Goal: Task Accomplishment & Management: Complete application form

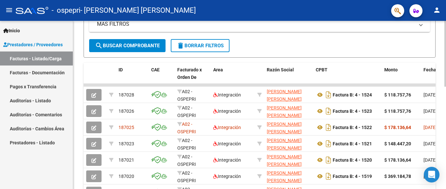
scroll to position [158, 0]
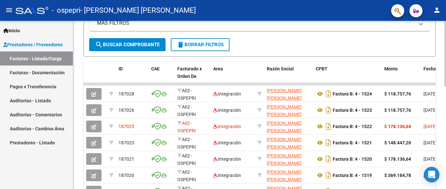
click at [446, 87] on div at bounding box center [446, 54] width 2 height 66
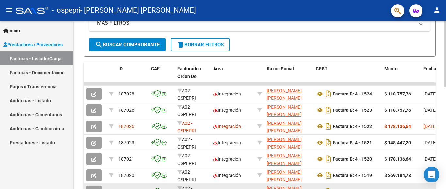
drag, startPoint x: 327, startPoint y: 188, endPoint x: 389, endPoint y: 186, distance: 61.5
drag, startPoint x: 393, startPoint y: 187, endPoint x: 410, endPoint y: 188, distance: 17.3
click at [410, 188] on datatable-body-cell "$ 369.184,78" at bounding box center [401, 192] width 39 height 16
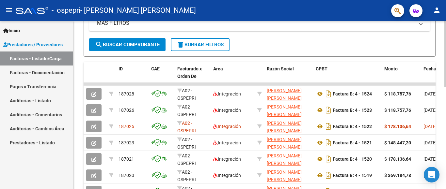
scroll to position [205, 0]
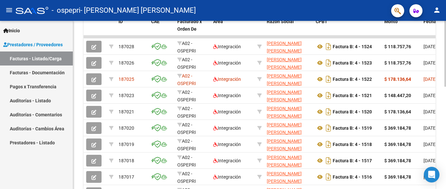
click at [446, 87] on div at bounding box center [446, 54] width 2 height 66
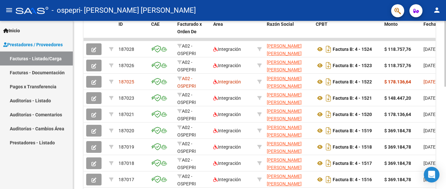
scroll to position [203, 0]
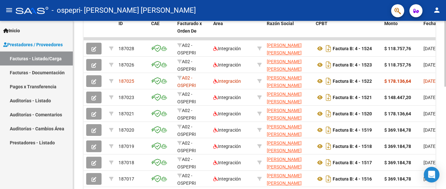
click at [446, 87] on div at bounding box center [446, 54] width 2 height 66
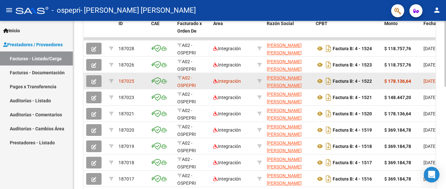
click at [309, 85] on app-link-go-to "[PERSON_NAME] [PERSON_NAME]" at bounding box center [289, 81] width 44 height 15
click at [435, 88] on datatable-body-cell "[DATE]" at bounding box center [435, 81] width 29 height 16
click at [94, 83] on icon "button" at bounding box center [93, 81] width 5 height 5
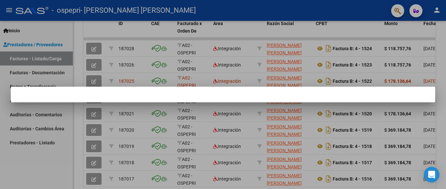
click at [134, 31] on div at bounding box center [223, 94] width 446 height 189
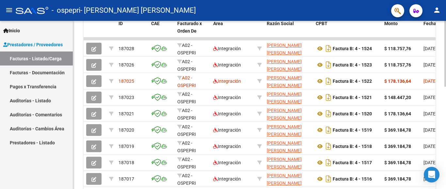
scroll to position [249, 0]
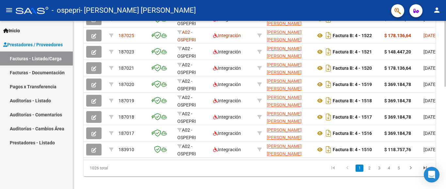
click at [446, 87] on div at bounding box center [446, 54] width 2 height 66
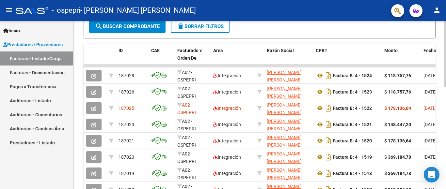
scroll to position [219, 0]
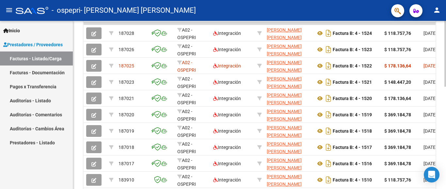
click at [446, 87] on div at bounding box center [446, 54] width 2 height 66
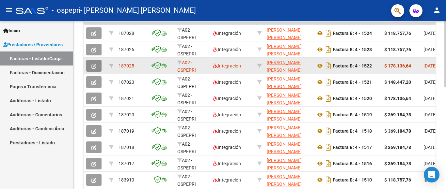
click at [91, 67] on button "button" at bounding box center [93, 66] width 15 height 12
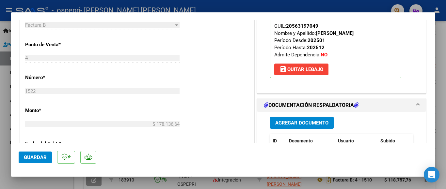
scroll to position [248, 0]
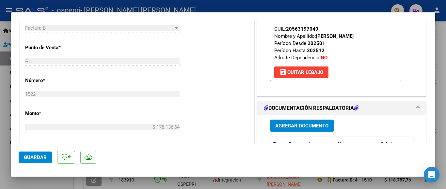
click at [441, 97] on div at bounding box center [223, 94] width 446 height 189
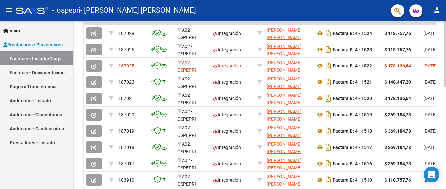
scroll to position [237, 0]
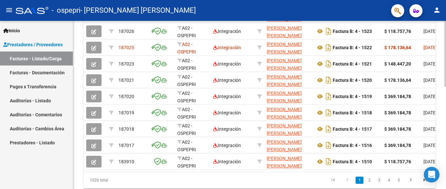
click at [446, 87] on div at bounding box center [446, 54] width 2 height 66
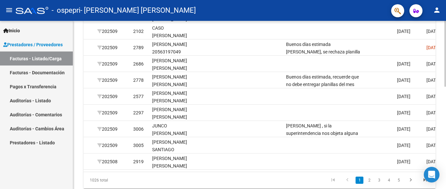
scroll to position [0, 885]
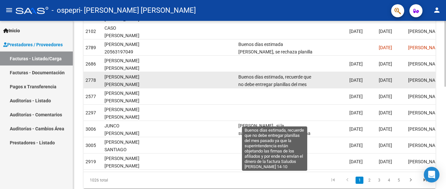
click at [287, 82] on span "Buenos días estimada, recuerde que no debe entregar planillas del mes pasado ya…" at bounding box center [274, 99] width 73 height 50
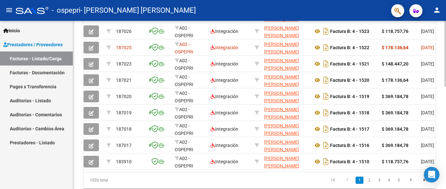
scroll to position [0, 0]
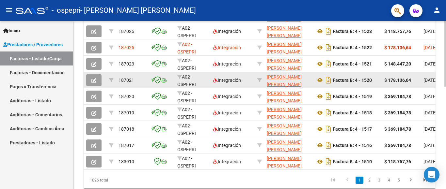
click at [97, 79] on button "button" at bounding box center [93, 80] width 15 height 12
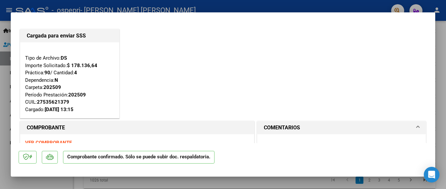
scroll to position [102, 0]
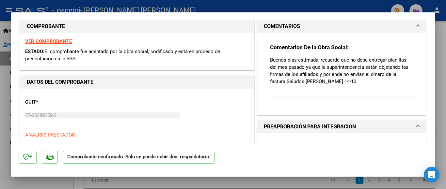
click at [357, 90] on div "Comentarios De la Obra Social: Buenos días estimada, recuerde que no debe entre…" at bounding box center [341, 74] width 143 height 61
click at [417, 25] on span at bounding box center [418, 27] width 3 height 8
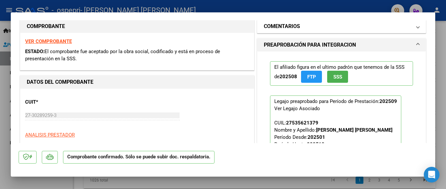
click at [417, 25] on span at bounding box center [418, 27] width 3 height 8
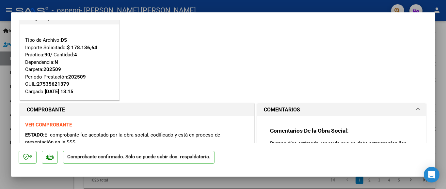
scroll to position [0, 0]
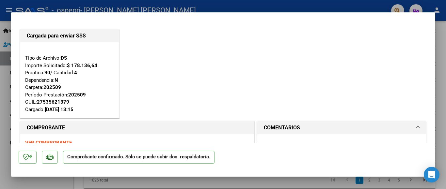
click at [444, 59] on div at bounding box center [223, 94] width 446 height 189
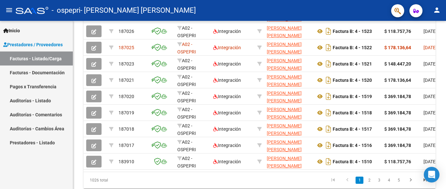
click at [417, 16] on span "button" at bounding box center [417, 10] width 6 height 13
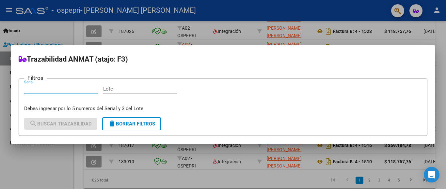
click at [417, 16] on div at bounding box center [223, 94] width 446 height 189
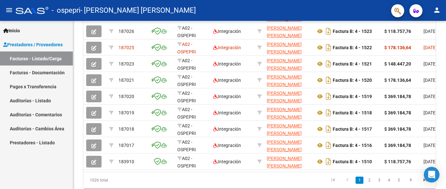
click at [15, 72] on link "Facturas - Documentación" at bounding box center [36, 73] width 73 height 14
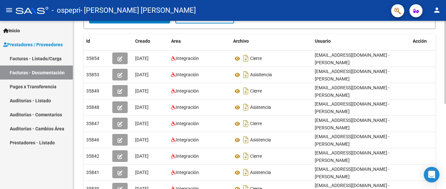
scroll to position [88, 0]
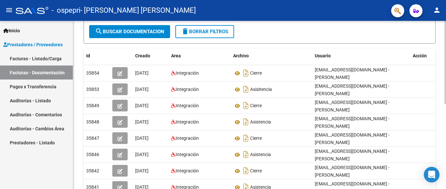
click at [446, 104] on div at bounding box center [446, 62] width 2 height 83
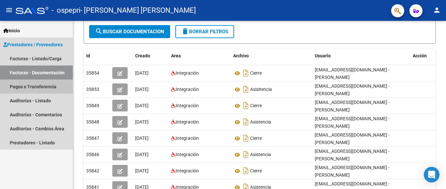
click at [51, 87] on link "Pagos x Transferencia" at bounding box center [36, 87] width 73 height 14
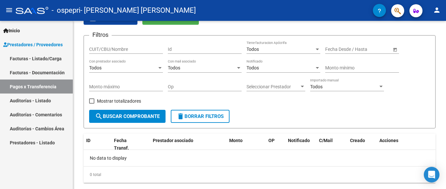
scroll to position [50, 0]
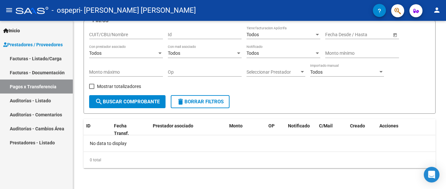
click at [51, 99] on link "Auditorías - Listado" at bounding box center [36, 101] width 73 height 14
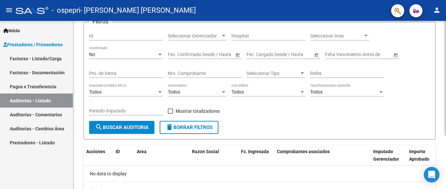
scroll to position [43, 0]
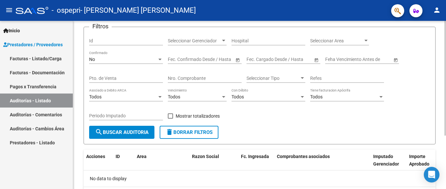
click at [445, 97] on div at bounding box center [446, 78] width 2 height 115
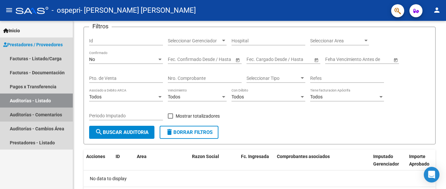
click at [58, 112] on link "Auditorías - Comentarios" at bounding box center [36, 115] width 73 height 14
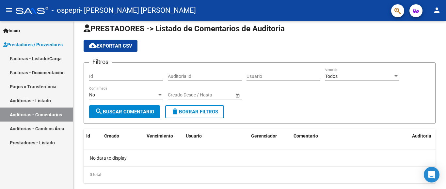
scroll to position [23, 0]
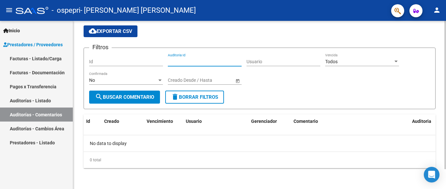
click at [204, 62] on input "Auditoria Id" at bounding box center [205, 62] width 74 height 6
click at [267, 97] on form "Filtros Id Auditoria Id Usuario Todos Vencida No Confirmada Fecha inicio – Fech…" at bounding box center [260, 79] width 352 height 62
click at [372, 57] on div "Todos Vencida" at bounding box center [362, 59] width 74 height 13
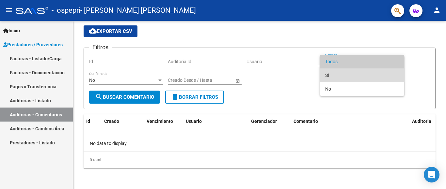
click at [345, 76] on span "Si" at bounding box center [362, 76] width 74 height 14
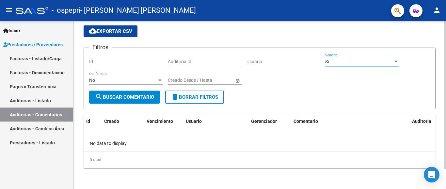
click at [352, 63] on div "Si" at bounding box center [359, 62] width 68 height 6
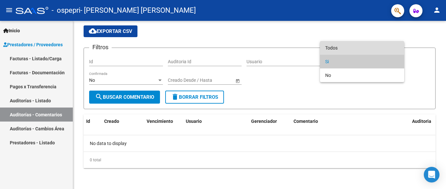
click at [353, 47] on span "Todos" at bounding box center [362, 48] width 74 height 14
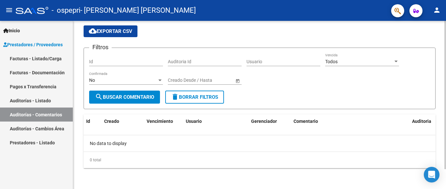
click at [238, 80] on span "Open calendar" at bounding box center [238, 81] width 16 height 16
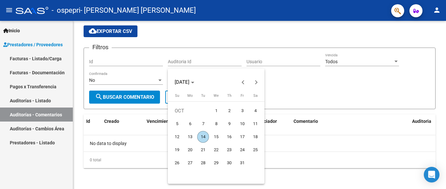
click at [191, 136] on span "13" at bounding box center [190, 137] width 12 height 12
type input "13/10/2025"
click at [191, 136] on span "13" at bounding box center [190, 137] width 12 height 12
type input "13/10/2025"
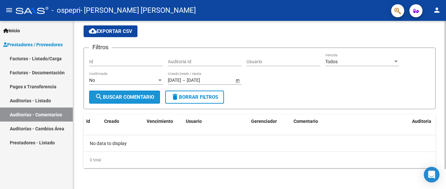
click at [152, 96] on span "search Buscar Comentario" at bounding box center [124, 97] width 59 height 6
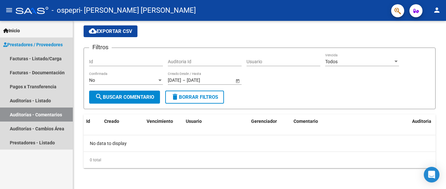
click at [46, 43] on span "Prestadores / Proveedores" at bounding box center [32, 44] width 59 height 7
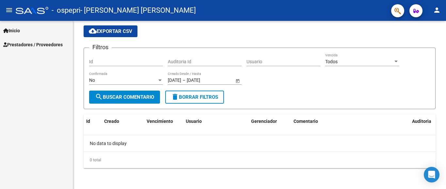
click at [57, 44] on span "Prestadores / Proveedores" at bounding box center [32, 44] width 59 height 7
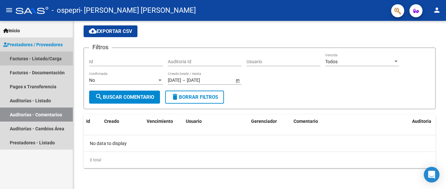
click at [58, 56] on link "Facturas - Listado/Carga" at bounding box center [36, 59] width 73 height 14
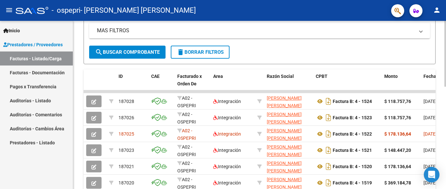
scroll to position [151, 0]
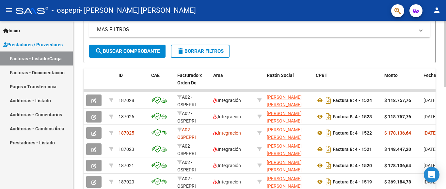
click at [446, 87] on div at bounding box center [446, 54] width 2 height 66
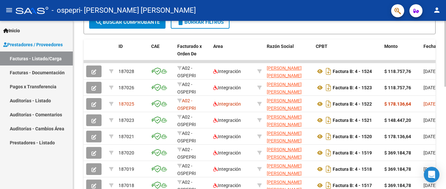
click at [446, 87] on div at bounding box center [446, 54] width 2 height 66
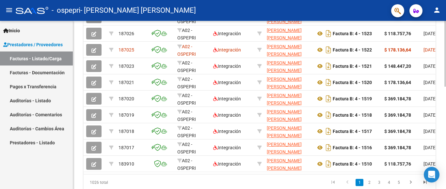
scroll to position [235, 0]
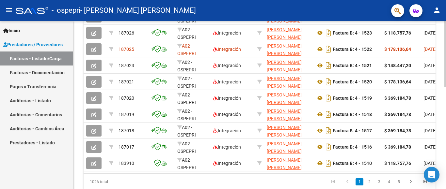
click at [446, 87] on div at bounding box center [446, 54] width 2 height 66
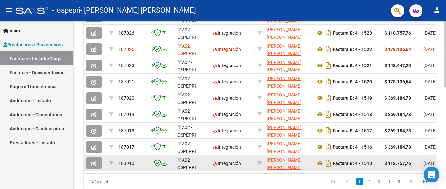
click at [94, 164] on icon "button" at bounding box center [93, 164] width 5 height 5
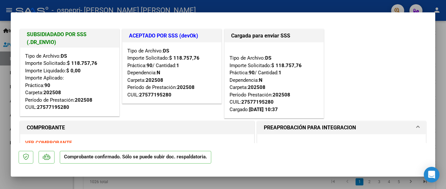
click at [444, 58] on div at bounding box center [223, 94] width 446 height 189
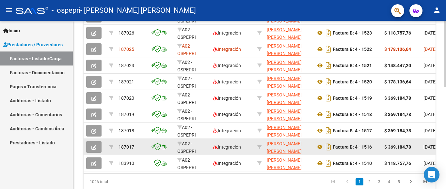
click at [96, 148] on icon "button" at bounding box center [93, 147] width 5 height 5
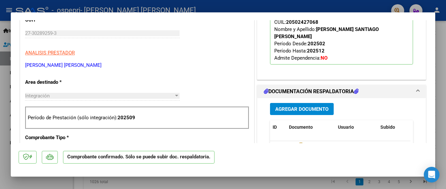
scroll to position [221, 0]
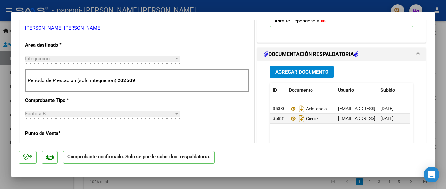
click at [442, 98] on div at bounding box center [223, 94] width 446 height 189
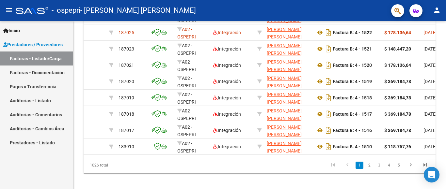
scroll to position [235, 0]
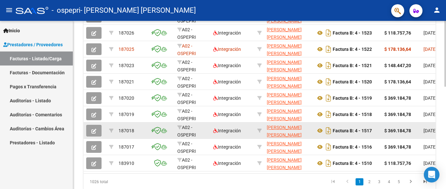
click at [97, 128] on button "button" at bounding box center [93, 131] width 15 height 12
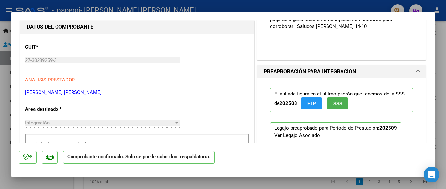
scroll to position [159, 0]
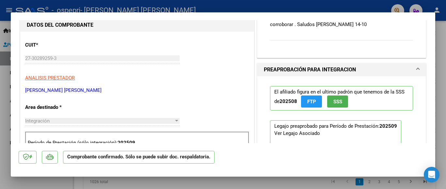
click at [383, 35] on div "Comentarios De la Obra Social: Estimada , si la superintendencia nos objeta alg…" at bounding box center [341, 17] width 143 height 61
click at [366, 36] on div "Comentarios De la Obra Social: Estimada , si la superintendencia nos objeta alg…" at bounding box center [341, 17] width 143 height 61
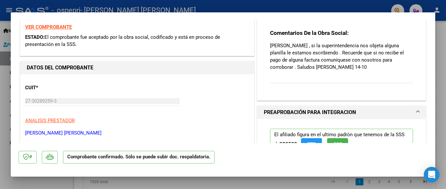
scroll to position [109, 0]
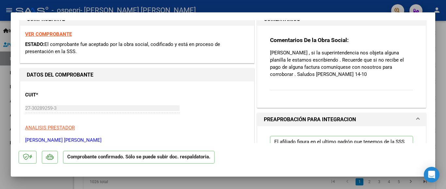
click at [369, 85] on div "Comentarios De la Obra Social: Estimada , si la superintendencia nos objeta alg…" at bounding box center [341, 67] width 143 height 61
click at [338, 63] on p "[PERSON_NAME] , si la superintendencia nos objeta alguna planilla le estamos es…" at bounding box center [341, 63] width 143 height 29
click at [273, 85] on div "Comentarios De la Obra Social: Estimada , si la superintendencia nos objeta alg…" at bounding box center [341, 67] width 143 height 61
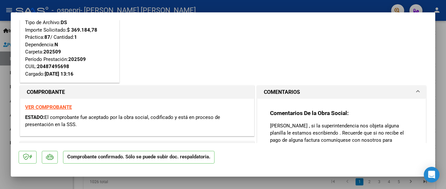
scroll to position [0, 0]
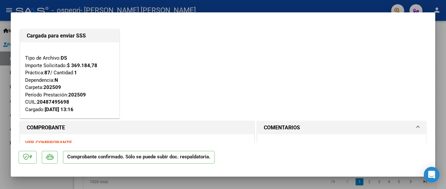
click at [443, 59] on div at bounding box center [223, 94] width 446 height 189
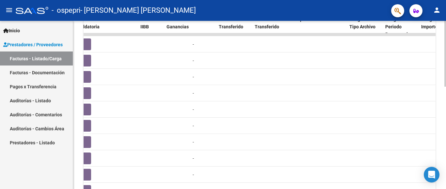
scroll to position [227, 0]
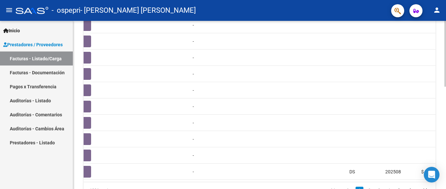
click at [446, 87] on div at bounding box center [446, 54] width 2 height 66
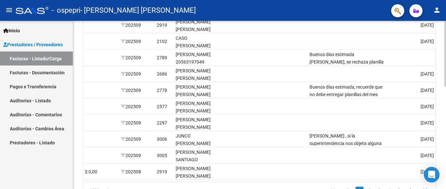
scroll to position [0, 812]
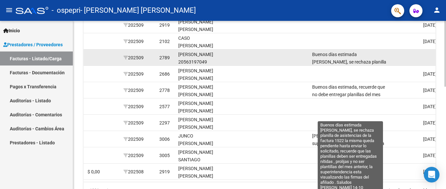
click at [364, 61] on span "Buenos días estimada [PERSON_NAME], se rechaza planilla de asistencias de la fa…" at bounding box center [350, 88] width 76 height 72
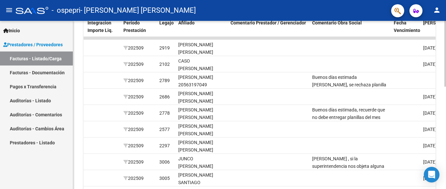
scroll to position [194, 0]
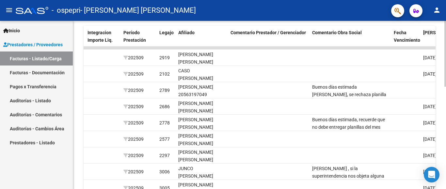
click at [446, 87] on div at bounding box center [446, 54] width 2 height 66
click at [356, 35] on span "Comentario Obra Social" at bounding box center [337, 32] width 50 height 5
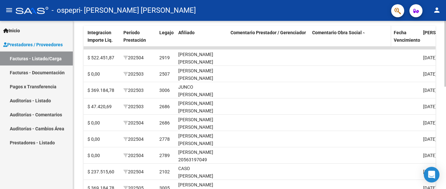
click at [362, 34] on span at bounding box center [364, 33] width 4 height 5
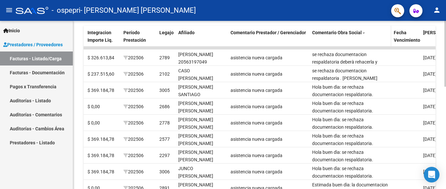
click at [362, 34] on span at bounding box center [364, 33] width 4 height 5
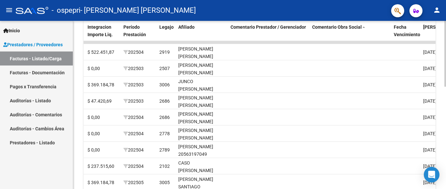
scroll to position [201, 0]
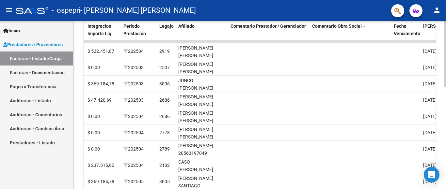
click at [446, 87] on div at bounding box center [446, 54] width 2 height 66
click at [445, 87] on div at bounding box center [446, 54] width 2 height 66
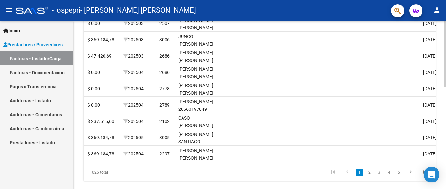
scroll to position [263, 0]
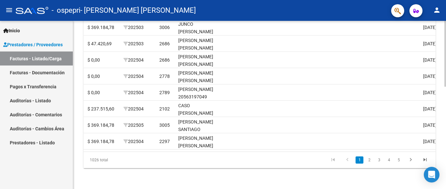
click at [446, 87] on div at bounding box center [446, 54] width 2 height 66
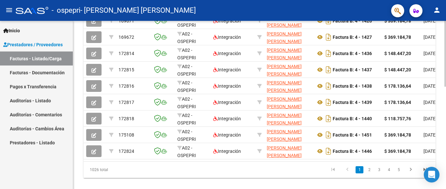
scroll to position [256, 0]
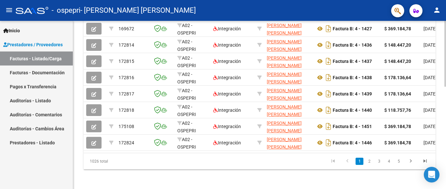
click at [446, 87] on div at bounding box center [446, 54] width 2 height 66
click at [357, 165] on link "1" at bounding box center [360, 161] width 8 height 7
click at [361, 165] on link "1" at bounding box center [360, 161] width 8 height 7
click at [349, 166] on icon "go to previous page" at bounding box center [347, 162] width 8 height 8
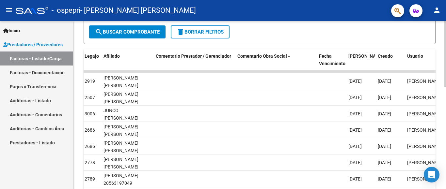
scroll to position [170, 0]
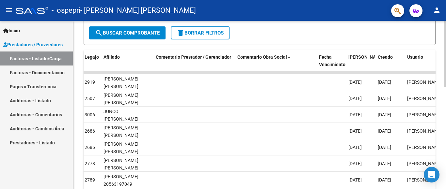
click at [443, 113] on div "Video tutorial PRESTADORES -> Listado de CPBTs Emitidos por Prestadores / Prove…" at bounding box center [260, 64] width 375 height 426
click at [289, 58] on span at bounding box center [289, 58] width 4 height 5
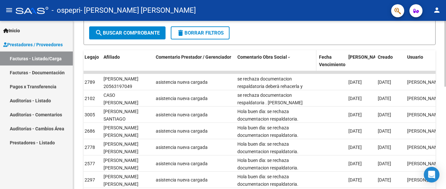
click at [289, 58] on span at bounding box center [289, 58] width 4 height 5
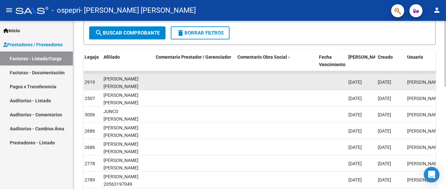
click at [291, 81] on datatable-body-cell at bounding box center [276, 82] width 82 height 16
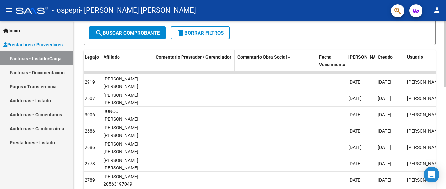
click at [210, 58] on span "Comentario Prestador / Gerenciador" at bounding box center [193, 57] width 75 height 5
click at [158, 64] on span at bounding box center [158, 64] width 4 height 5
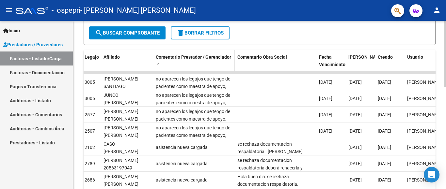
click at [171, 57] on span "Comentario Prestador / Gerenciador" at bounding box center [193, 57] width 75 height 5
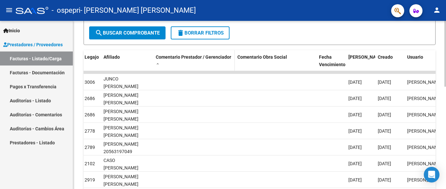
click at [171, 57] on span "Comentario Prestador / Gerenciador" at bounding box center [193, 57] width 75 height 5
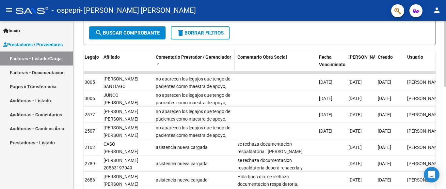
click at [171, 57] on span "Comentario Prestador / Gerenciador" at bounding box center [193, 57] width 75 height 5
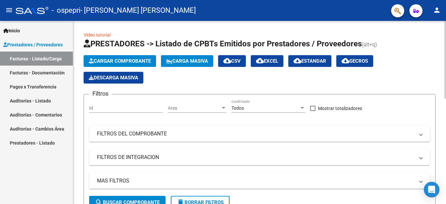
click at [446, 76] on div at bounding box center [446, 60] width 2 height 78
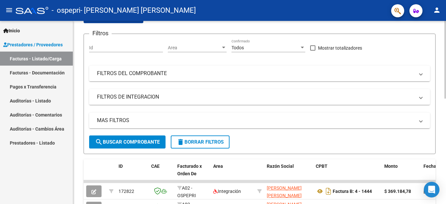
scroll to position [63, 0]
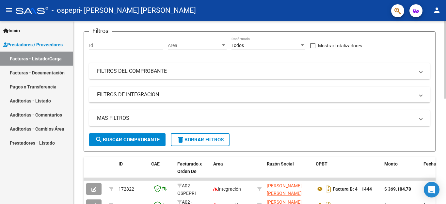
click at [446, 86] on div at bounding box center [446, 60] width 2 height 78
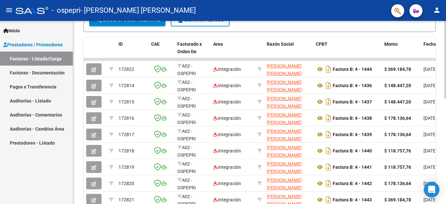
scroll to position [248, 0]
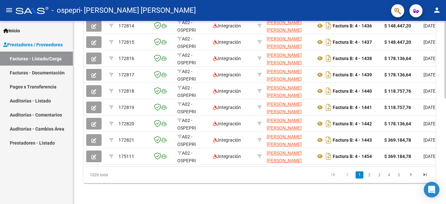
click at [446, 99] on div at bounding box center [446, 60] width 2 height 78
click at [347, 174] on icon "go to previous page" at bounding box center [347, 176] width 8 height 8
click at [400, 175] on link "5" at bounding box center [399, 175] width 8 height 7
click at [446, 99] on div at bounding box center [446, 60] width 2 height 78
click at [347, 174] on icon "go to previous page" at bounding box center [347, 176] width 8 height 8
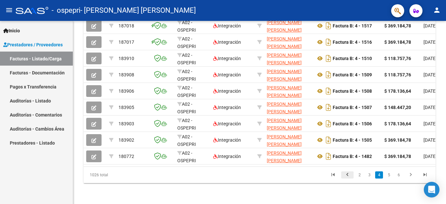
click at [347, 174] on div "1026 total 2 3 4 5 6" at bounding box center [260, 175] width 352 height 16
click at [347, 174] on icon "go to previous page" at bounding box center [347, 176] width 8 height 8
click at [347, 174] on div "1026 total 1 2 3 4 5" at bounding box center [260, 175] width 352 height 16
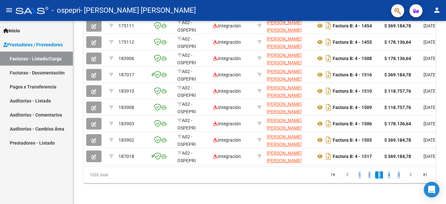
click at [347, 174] on div "1026 total 1 2 3 4 5" at bounding box center [260, 175] width 352 height 16
click at [359, 175] on link "1" at bounding box center [360, 175] width 8 height 7
click at [359, 175] on div "1026 total 1 2 3 4 5" at bounding box center [260, 175] width 352 height 16
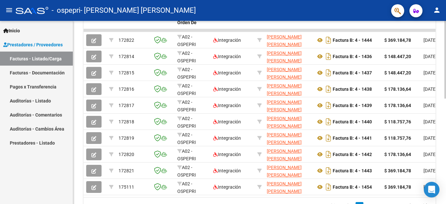
scroll to position [203, 0]
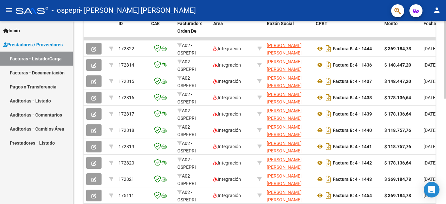
click at [445, 99] on div at bounding box center [446, 60] width 2 height 78
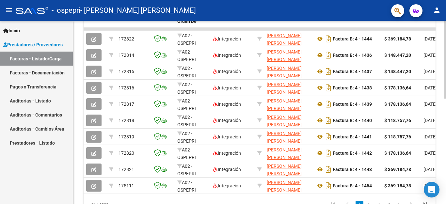
scroll to position [248, 0]
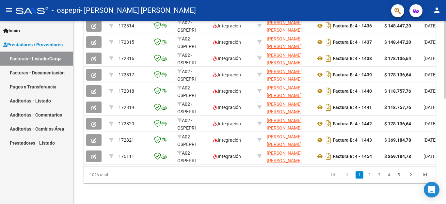
click at [445, 99] on div at bounding box center [446, 60] width 2 height 78
click at [347, 177] on icon "go to previous page" at bounding box center [347, 176] width 8 height 8
click at [48, 76] on link "Facturas - Documentación" at bounding box center [36, 73] width 73 height 14
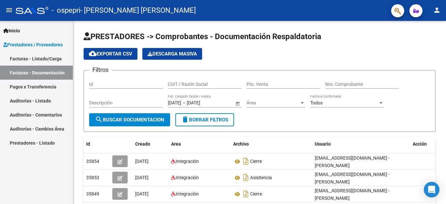
click at [46, 61] on link "Facturas - Listado/Carga" at bounding box center [36, 59] width 73 height 14
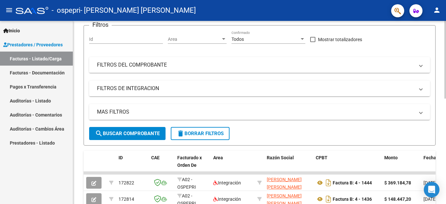
scroll to position [70, 0]
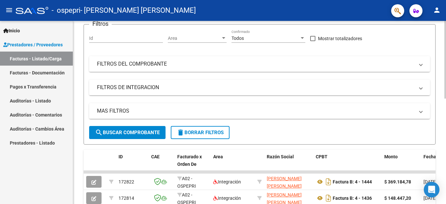
click at [446, 84] on div at bounding box center [446, 60] width 2 height 78
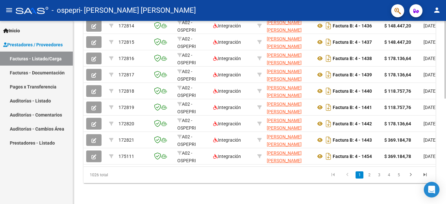
scroll to position [230, 0]
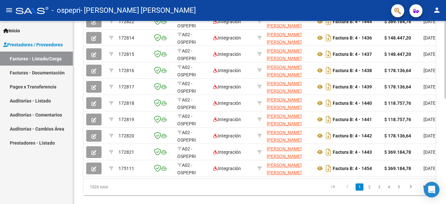
click at [446, 99] on div at bounding box center [446, 60] width 2 height 78
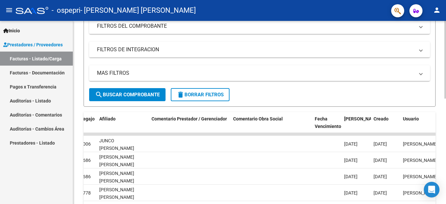
scroll to position [163, 0]
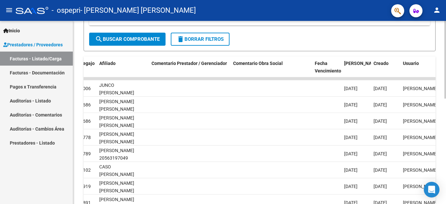
click at [446, 99] on div at bounding box center [446, 60] width 2 height 78
click at [286, 69] on datatable-header-cell "Comentario Obra Social" at bounding box center [272, 71] width 82 height 29
click at [275, 64] on span "Comentario Obra Social" at bounding box center [258, 63] width 50 height 5
click at [285, 64] on span at bounding box center [285, 64] width 4 height 5
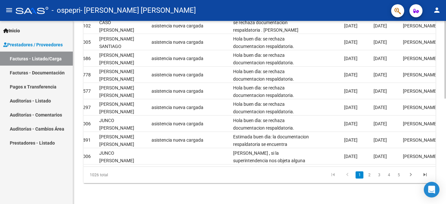
scroll to position [248, 0]
click at [446, 99] on div at bounding box center [446, 60] width 2 height 78
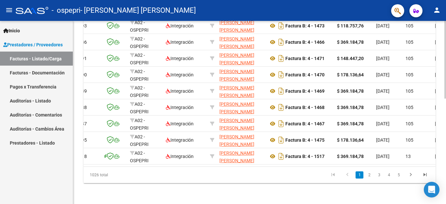
scroll to position [0, 0]
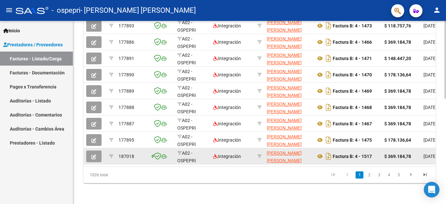
click at [94, 155] on icon "button" at bounding box center [93, 157] width 5 height 5
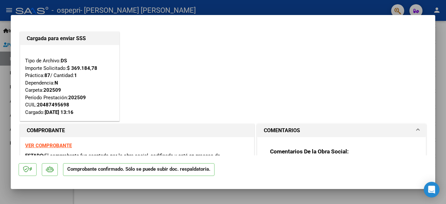
click at [439, 39] on div at bounding box center [223, 102] width 446 height 204
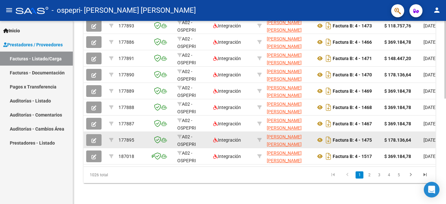
scroll to position [248, 0]
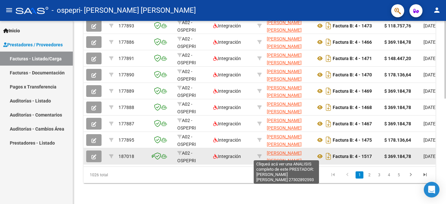
click at [280, 151] on span "[PERSON_NAME] [PERSON_NAME]" at bounding box center [284, 157] width 35 height 13
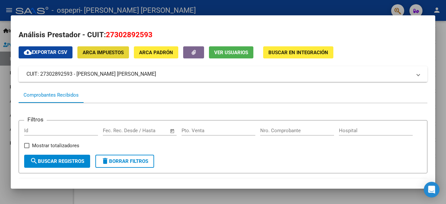
click at [117, 56] on button "ARCA Impuestos" at bounding box center [103, 52] width 52 height 12
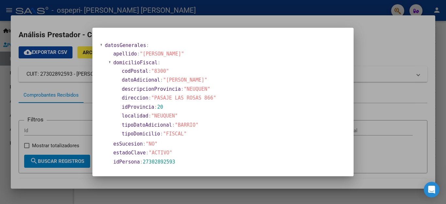
click at [383, 91] on div at bounding box center [223, 102] width 446 height 204
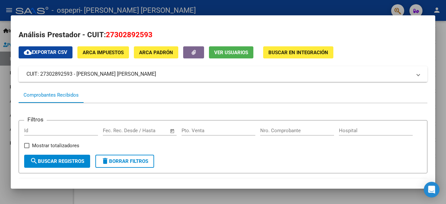
click at [151, 54] on span "ARCA Padrón" at bounding box center [156, 53] width 34 height 6
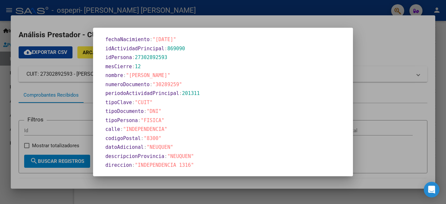
scroll to position [296, 0]
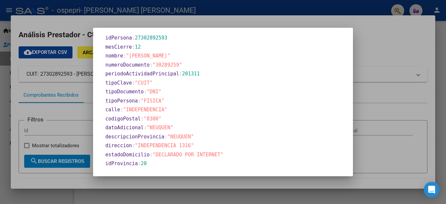
click at [400, 93] on div at bounding box center [223, 102] width 446 height 204
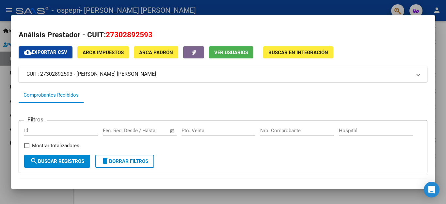
click at [441, 47] on div at bounding box center [223, 102] width 446 height 204
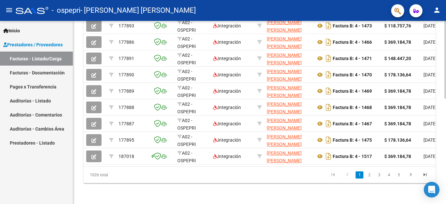
scroll to position [0, 308]
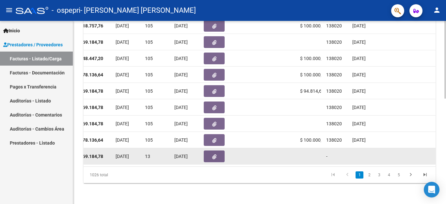
click at [213, 156] on button "button" at bounding box center [214, 157] width 21 height 12
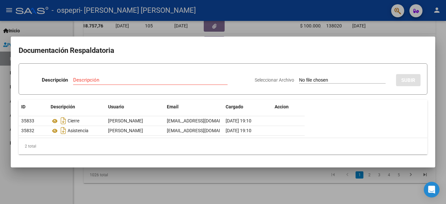
click at [440, 57] on div at bounding box center [223, 102] width 446 height 204
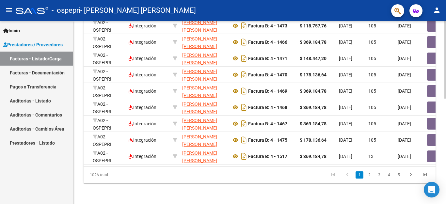
scroll to position [0, 0]
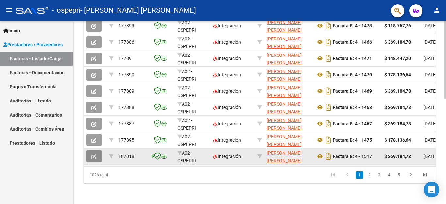
click at [95, 156] on button "button" at bounding box center [93, 157] width 15 height 12
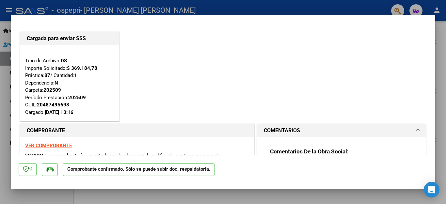
click at [263, 80] on div "Cargada para enviar SSS Tipo de Archivo: DS Importe Solicitado: $ 369.184,78 Pr…" at bounding box center [223, 76] width 409 height 92
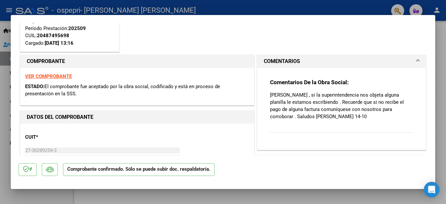
scroll to position [74, 0]
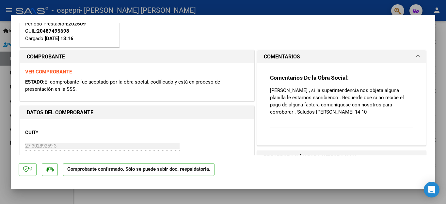
click at [366, 110] on p "[PERSON_NAME] , si la superintendencia nos objeta alguna planilla le estamos es…" at bounding box center [341, 101] width 143 height 29
click at [365, 106] on p "[PERSON_NAME] , si la superintendencia nos objeta alguna planilla le estamos es…" at bounding box center [341, 101] width 143 height 29
click at [331, 111] on p "[PERSON_NAME] , si la superintendencia nos objeta alguna planilla le estamos es…" at bounding box center [341, 101] width 143 height 29
click at [349, 77] on strong "Comentarios De la Obra Social:" at bounding box center [309, 77] width 79 height 7
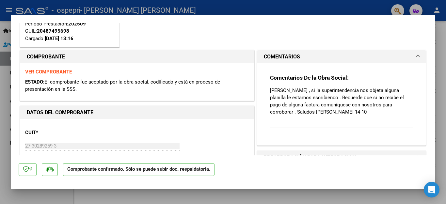
click at [349, 77] on strong "Comentarios De la Obra Social:" at bounding box center [309, 77] width 79 height 7
click at [414, 58] on mat-expansion-panel-header "COMENTARIOS" at bounding box center [341, 56] width 169 height 13
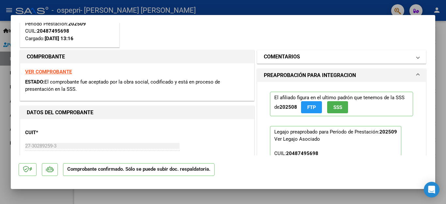
click at [414, 58] on mat-expansion-panel-header "COMENTARIOS" at bounding box center [341, 56] width 169 height 13
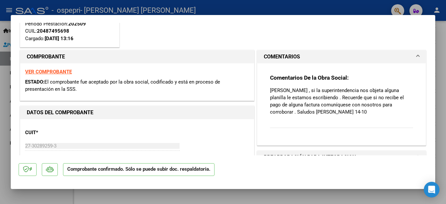
click at [297, 124] on div "Comentarios De la Obra Social: Estimada , si la superintendencia nos objeta alg…" at bounding box center [341, 104] width 143 height 61
click at [293, 128] on div "Comentarios De la Obra Social: Estimada , si la superintendencia nos objeta alg…" at bounding box center [341, 104] width 143 height 61
click at [444, 41] on div at bounding box center [223, 102] width 446 height 204
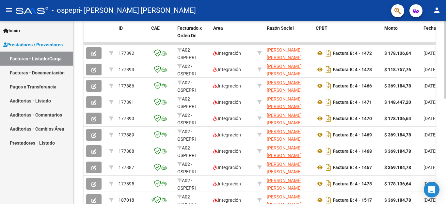
scroll to position [248, 0]
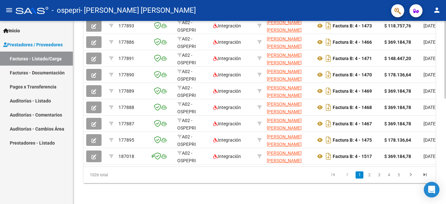
click at [446, 99] on div at bounding box center [446, 60] width 2 height 78
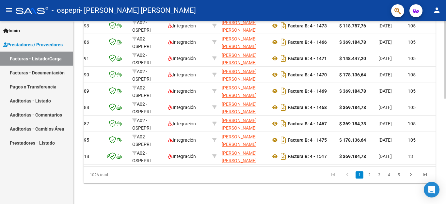
scroll to position [0, 21]
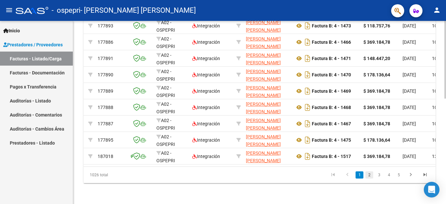
click at [369, 175] on link "2" at bounding box center [370, 175] width 8 height 7
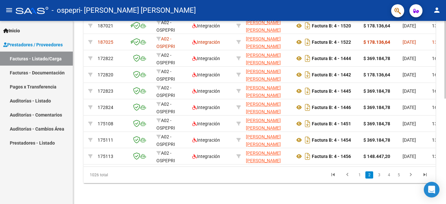
scroll to position [211, 0]
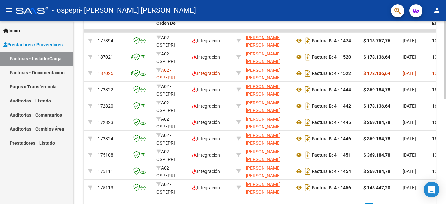
click at [446, 99] on div at bounding box center [446, 60] width 2 height 78
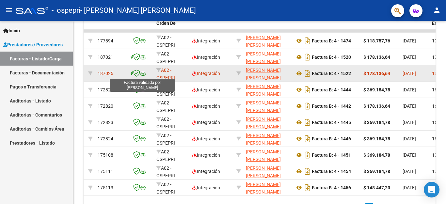
click at [139, 75] on icon at bounding box center [136, 73] width 7 height 7
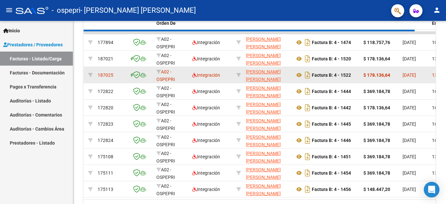
click at [115, 74] on div "187025" at bounding box center [111, 76] width 27 height 8
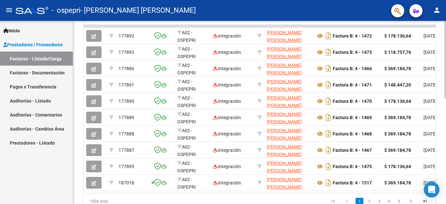
scroll to position [183, 0]
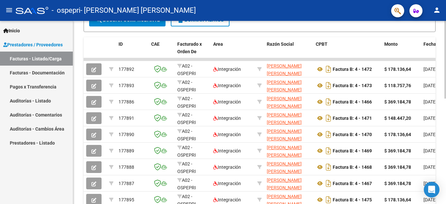
click at [445, 99] on div at bounding box center [446, 60] width 2 height 78
click at [120, 46] on span "ID" at bounding box center [121, 43] width 4 height 5
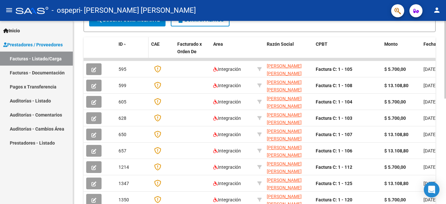
click at [120, 46] on span "ID" at bounding box center [121, 43] width 4 height 5
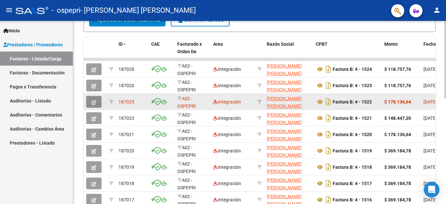
click at [97, 104] on button "button" at bounding box center [93, 102] width 15 height 12
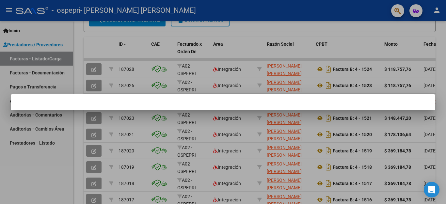
click at [128, 102] on mat-dialog-container at bounding box center [223, 102] width 425 height 16
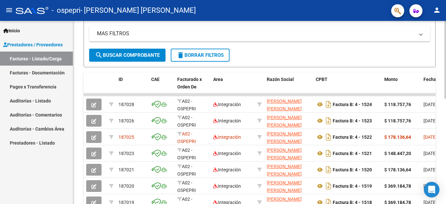
scroll to position [150, 0]
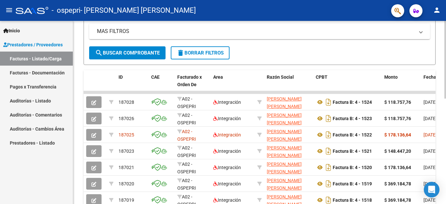
click at [445, 99] on div at bounding box center [446, 60] width 2 height 78
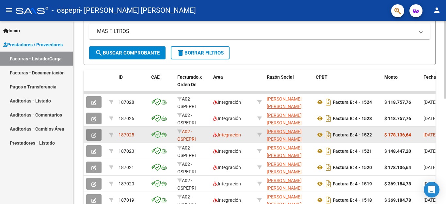
click at [90, 136] on button "button" at bounding box center [93, 135] width 15 height 12
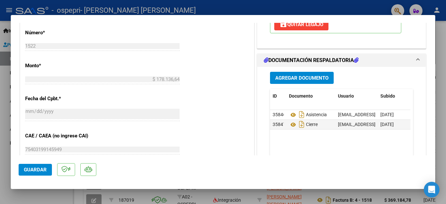
scroll to position [303, 0]
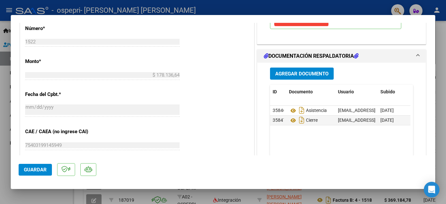
click at [322, 75] on span "Agregar Documento" at bounding box center [301, 74] width 53 height 6
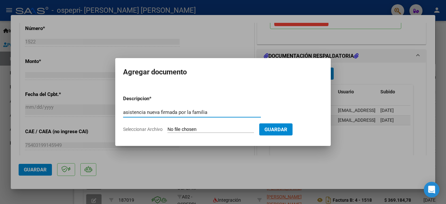
type input "asistencia nueva firmada por la familia"
click at [197, 125] on form "Descripcion * asistencia nueva firmada por la familia Escriba aquí una descripc…" at bounding box center [223, 114] width 200 height 48
click at [231, 126] on form "Descripcion * asistencia nueva firmada por la familia Escriba aquí una descripc…" at bounding box center [223, 114] width 200 height 48
click at [198, 129] on input "Seleccionar Archivo" at bounding box center [211, 130] width 87 height 6
type input "C:\fakepath\asistencia nueva bautista rodriguez.pdf"
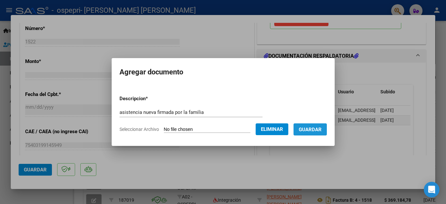
click at [315, 133] on button "Guardar" at bounding box center [310, 129] width 33 height 12
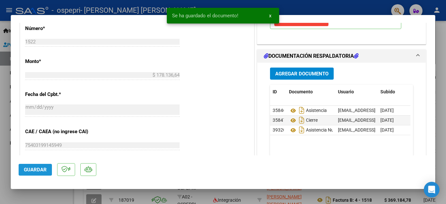
click at [40, 170] on span "Guardar" at bounding box center [35, 170] width 23 height 6
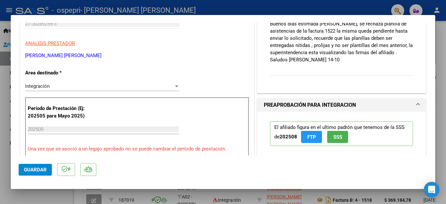
scroll to position [64, 0]
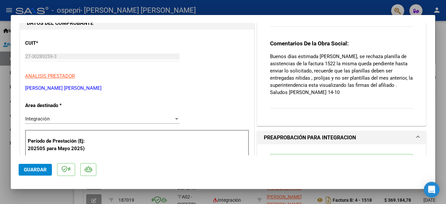
click at [331, 96] on div "Comentarios De la Obra Social: Buenos días estimada Giselle, se rechaza planill…" at bounding box center [341, 78] width 143 height 76
click at [363, 107] on div "Comentarios De la Obra Social: Buenos días estimada Giselle, se rechaza planill…" at bounding box center [341, 78] width 143 height 76
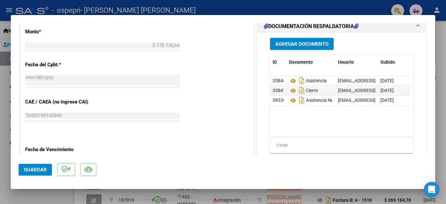
scroll to position [361, 0]
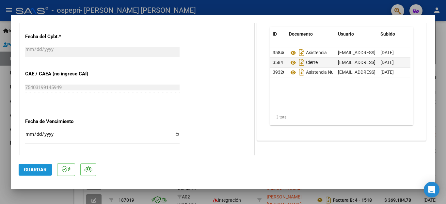
click at [39, 167] on span "Guardar" at bounding box center [35, 170] width 23 height 6
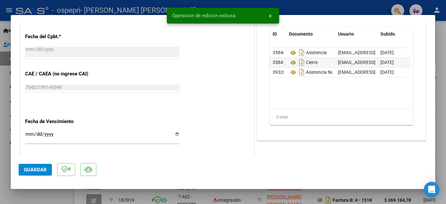
click at [48, 193] on div at bounding box center [223, 102] width 446 height 204
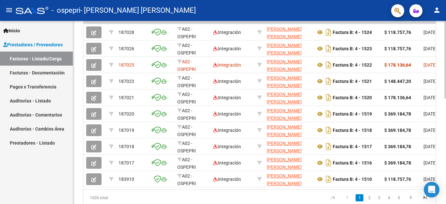
scroll to position [221, 0]
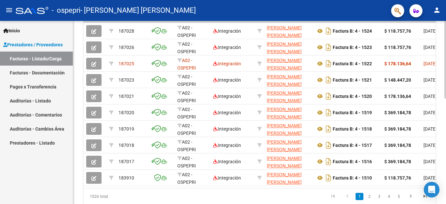
click at [446, 99] on div at bounding box center [446, 60] width 2 height 78
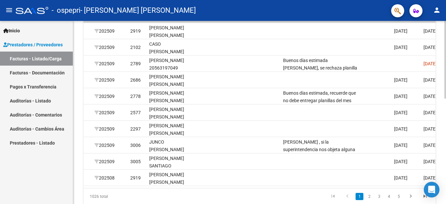
scroll to position [0, 833]
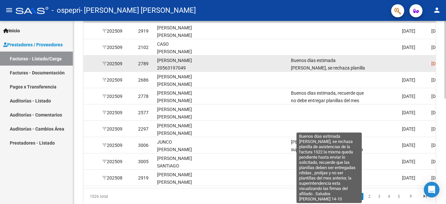
click at [318, 66] on span "Buenos días estimada [PERSON_NAME], se rechaza planilla de asistencias de la fa…" at bounding box center [329, 94] width 76 height 72
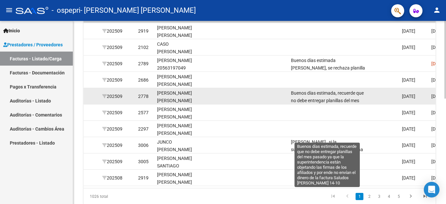
click at [338, 98] on span "Buenos días estimada, recuerde que no debe entregar planillas del mes pasado ya…" at bounding box center [327, 115] width 73 height 50
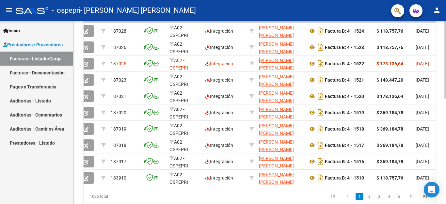
scroll to position [0, 0]
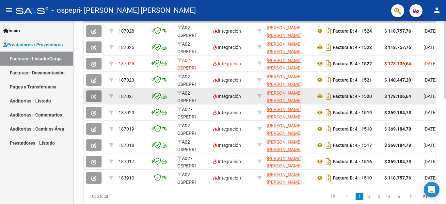
click at [94, 95] on icon "button" at bounding box center [93, 96] width 5 height 5
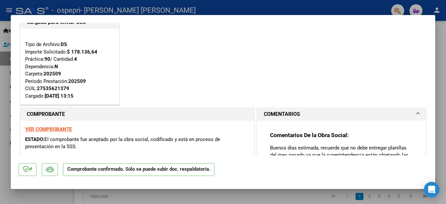
scroll to position [18, 0]
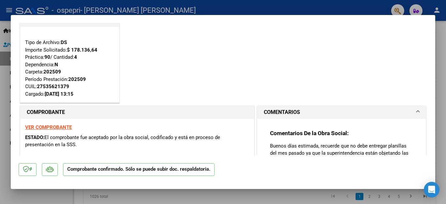
click at [439, 79] on div at bounding box center [223, 102] width 446 height 204
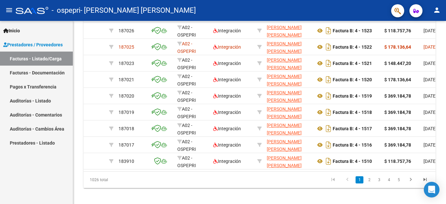
scroll to position [221, 0]
